Goal: Transaction & Acquisition: Purchase product/service

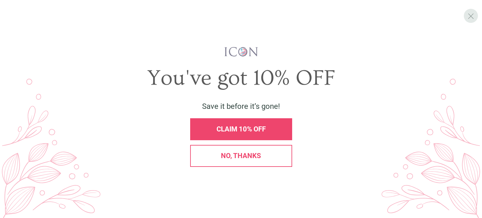
click at [475, 15] on div "X" at bounding box center [471, 16] width 14 height 14
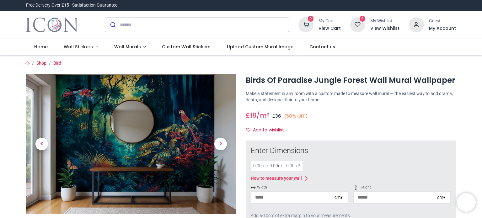
click at [201, 115] on img at bounding box center [131, 144] width 210 height 140
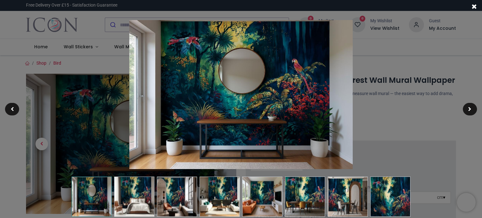
click at [404, 80] on div at bounding box center [241, 109] width 482 height 218
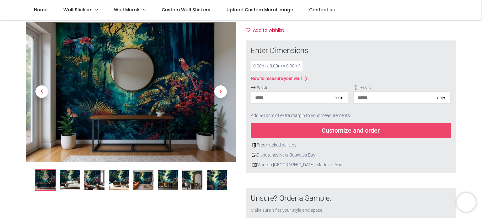
scroll to position [68, 0]
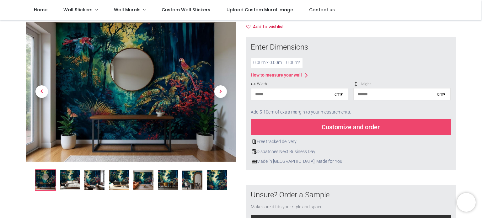
click at [274, 96] on input "number" at bounding box center [293, 94] width 83 height 11
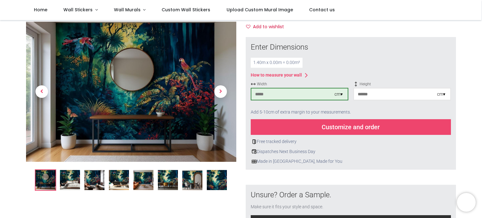
type input "***"
click at [358, 59] on div "1.40 m x 2.00 m = 2.80 m²" at bounding box center [351, 63] width 200 height 10
click at [324, 130] on div "Customize and order" at bounding box center [351, 127] width 200 height 16
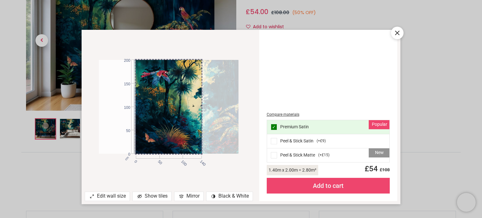
drag, startPoint x: 165, startPoint y: 91, endPoint x: 235, endPoint y: 84, distance: 70.4
click at [235, 84] on div at bounding box center [204, 107] width 140 height 94
click at [290, 154] on div "New Peel & Stick Matte ( +£15 )" at bounding box center [328, 156] width 123 height 14
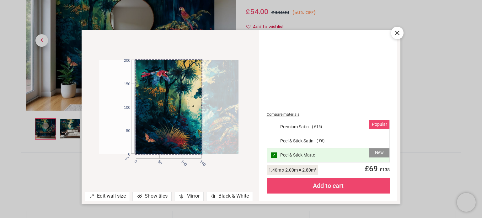
click at [397, 36] on div at bounding box center [397, 33] width 13 height 13
